Goal: Task Accomplishment & Management: Manage account settings

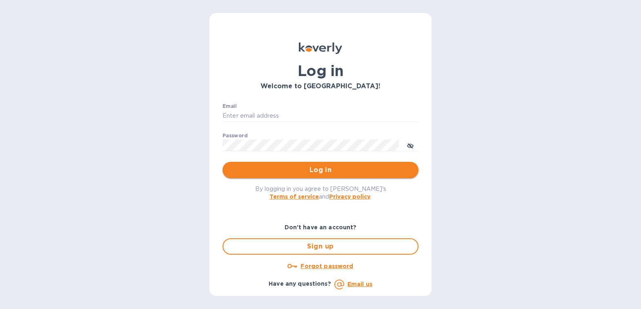
type input "[PERSON_NAME][EMAIL_ADDRESS][DOMAIN_NAME]"
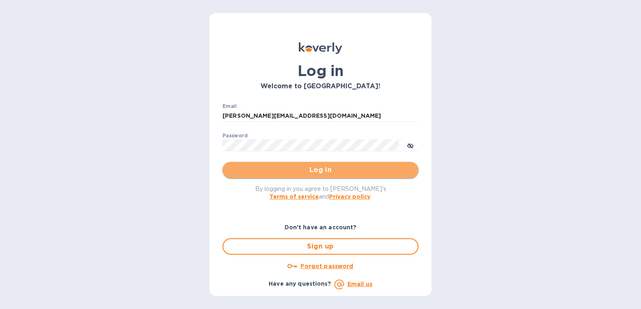
click at [308, 173] on span "Log in" at bounding box center [320, 170] width 183 height 10
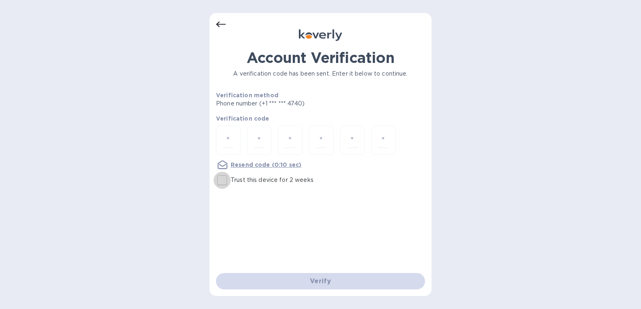
click at [223, 174] on input "Trust this device for 2 weeks" at bounding box center [221, 179] width 17 height 17
checkbox input "true"
click at [235, 138] on div at bounding box center [228, 140] width 24 height 29
type input "9"
type input "7"
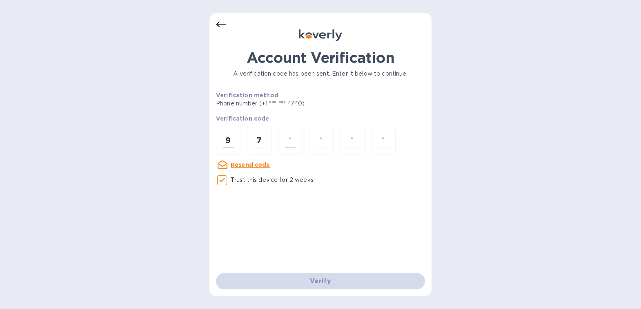
type input "7"
type input "5"
type input "2"
type input "9"
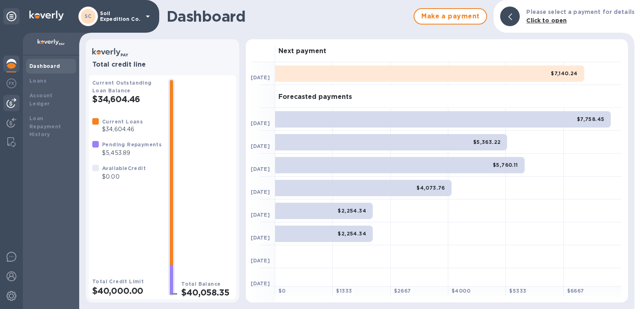
click at [14, 105] on img at bounding box center [12, 103] width 10 height 10
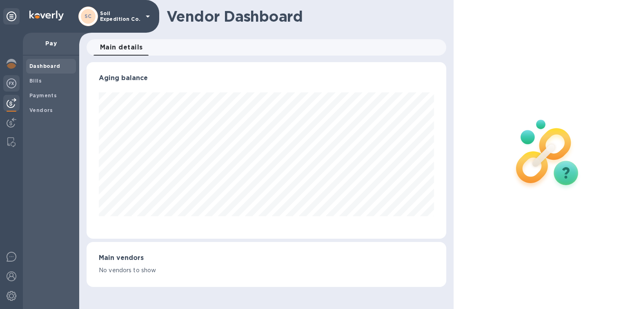
scroll to position [176, 360]
click at [42, 87] on div "Bills" at bounding box center [51, 80] width 50 height 15
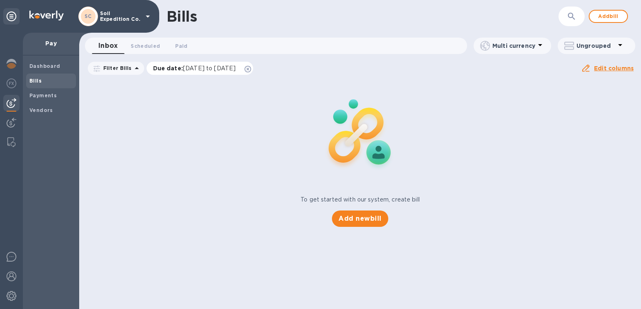
click at [251, 69] on icon at bounding box center [247, 69] width 7 height 7
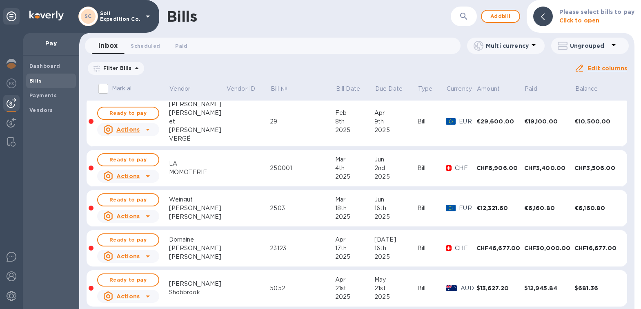
scroll to position [408, 0]
click at [147, 163] on span "Ready to pay" at bounding box center [127, 160] width 47 height 10
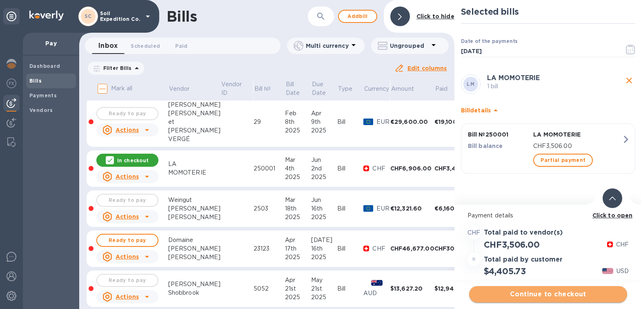
click at [541, 287] on button "Continue to checkout" at bounding box center [548, 294] width 158 height 16
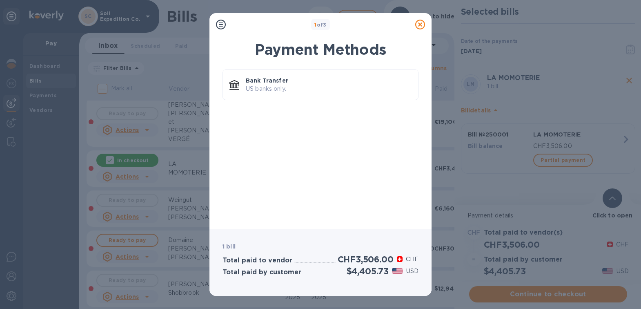
click at [415, 22] on icon at bounding box center [420, 25] width 10 height 10
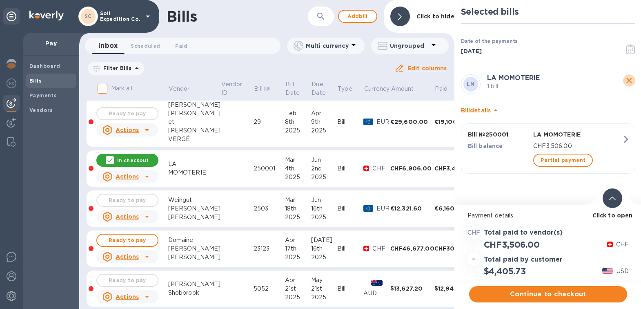
click at [632, 82] on icon "close" at bounding box center [629, 81] width 10 height 10
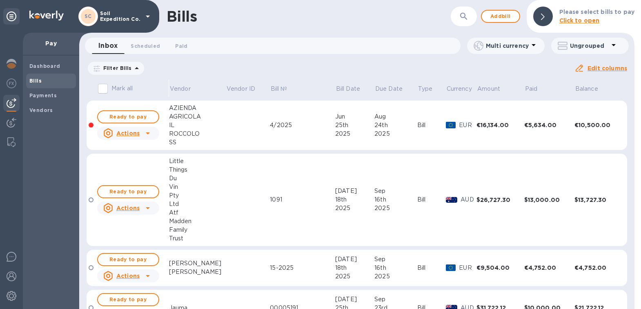
scroll to position [1048, 0]
